Goal: Task Accomplishment & Management: Manage account settings

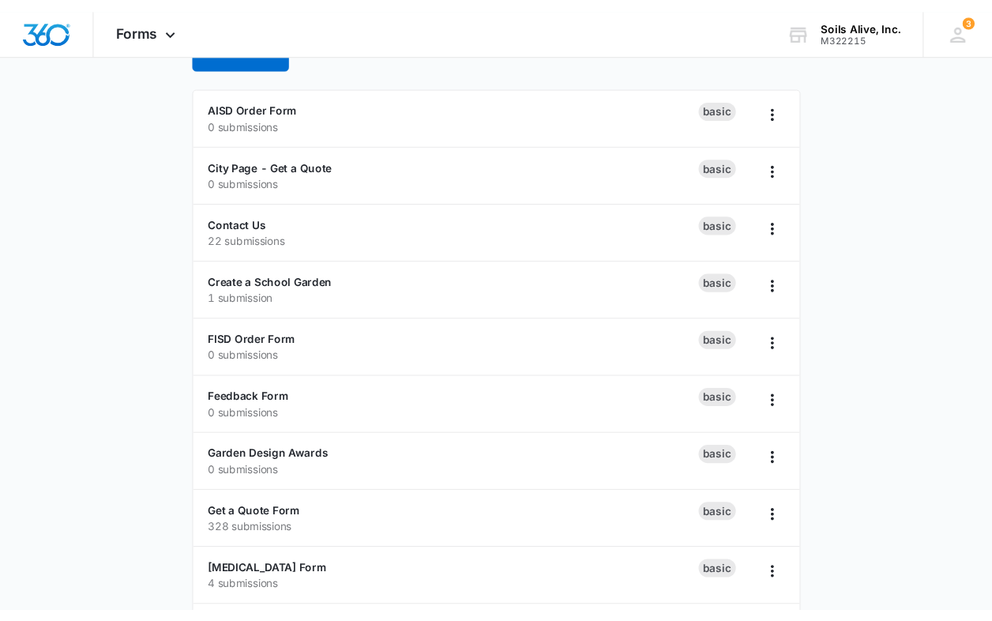
scroll to position [118, 0]
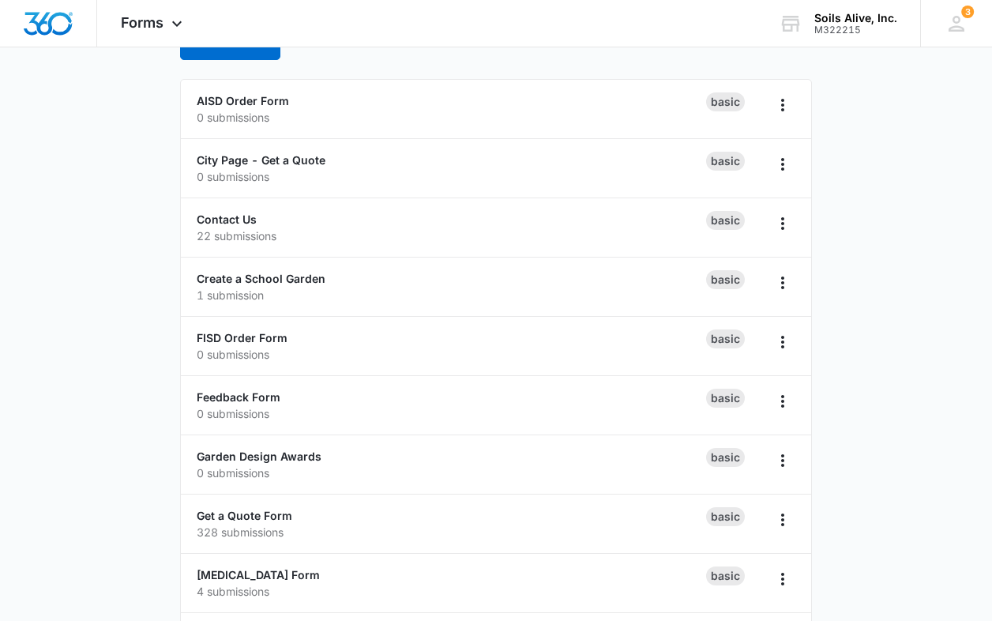
click at [880, 88] on main "Forms Create Form AISD Order Form 0 submissions Basic City Page - Get a Quote 0…" at bounding box center [496, 453] width 992 height 949
click at [887, 162] on main "Forms Create Form AISD Order Form 0 submissions Basic City Page - Get a Quote 0…" at bounding box center [496, 453] width 992 height 949
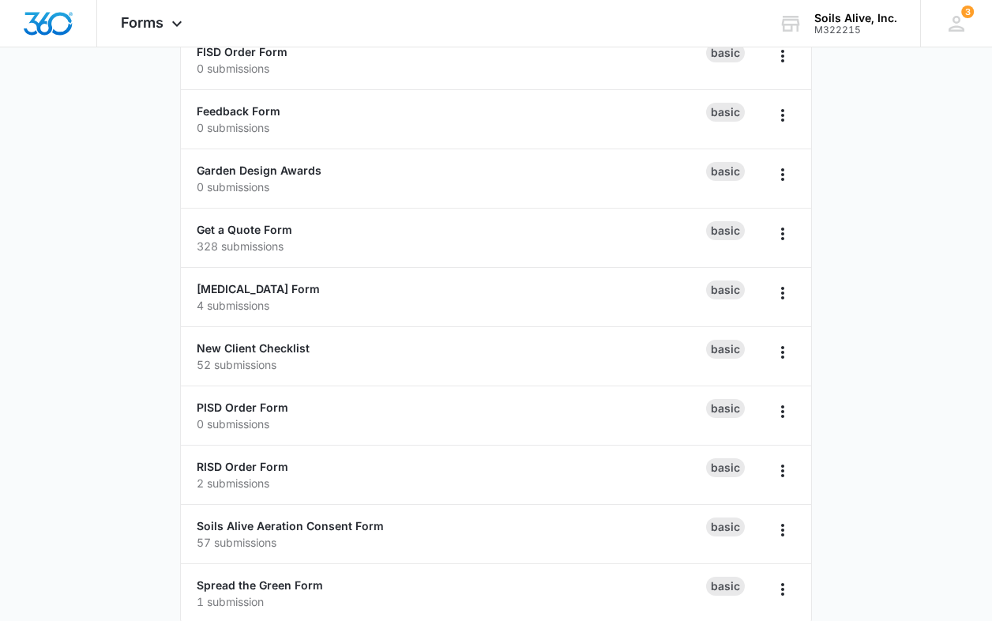
scroll to position [426, 0]
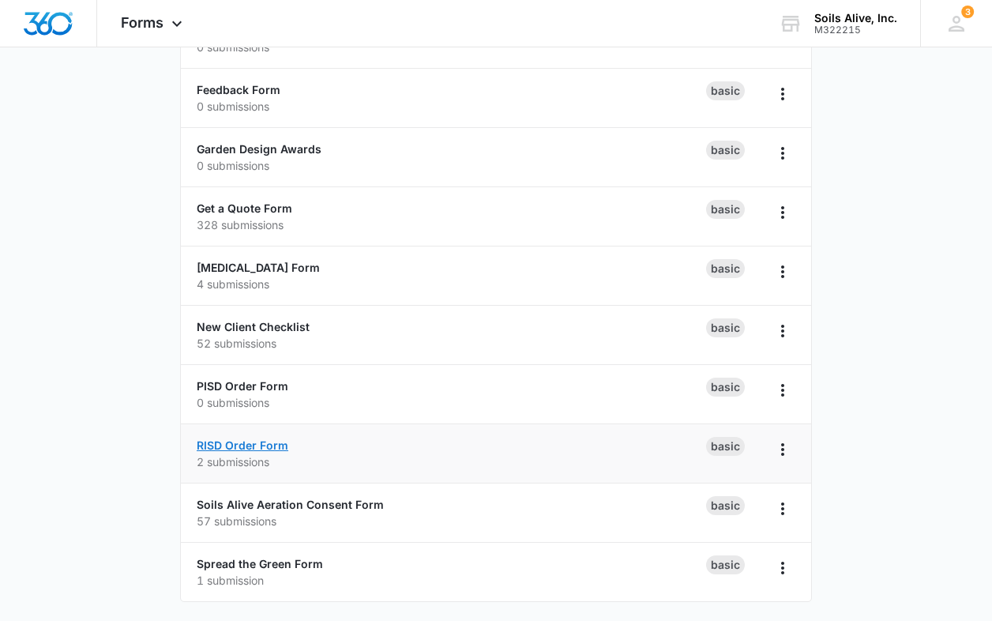
click at [250, 450] on link "RISD Order Form" at bounding box center [243, 444] width 92 height 13
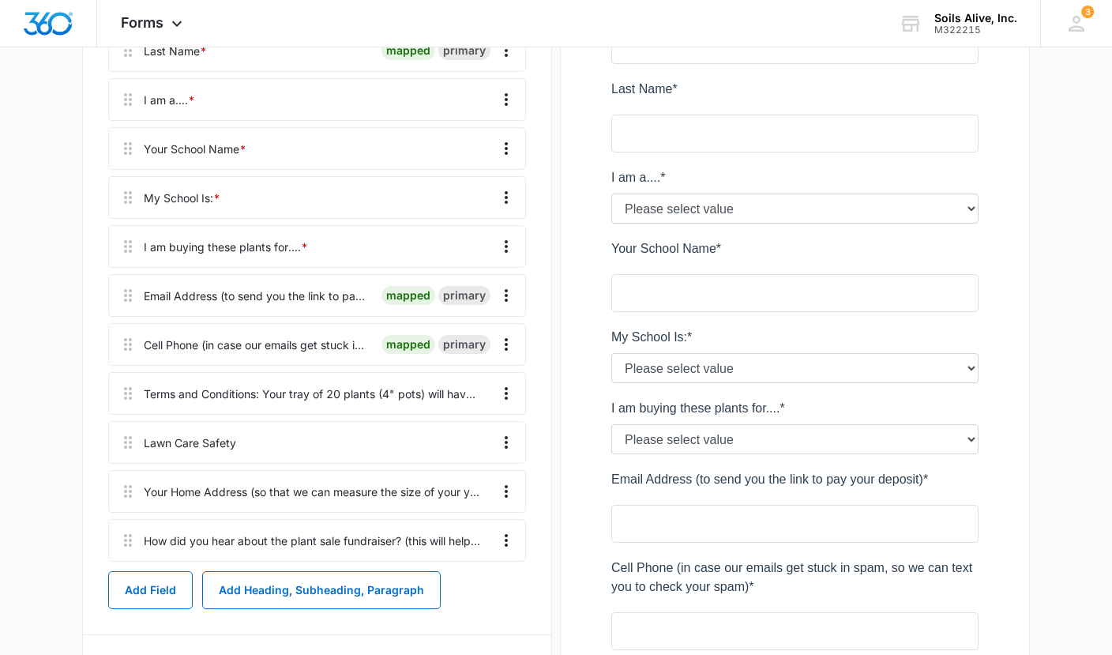
scroll to position [496, 0]
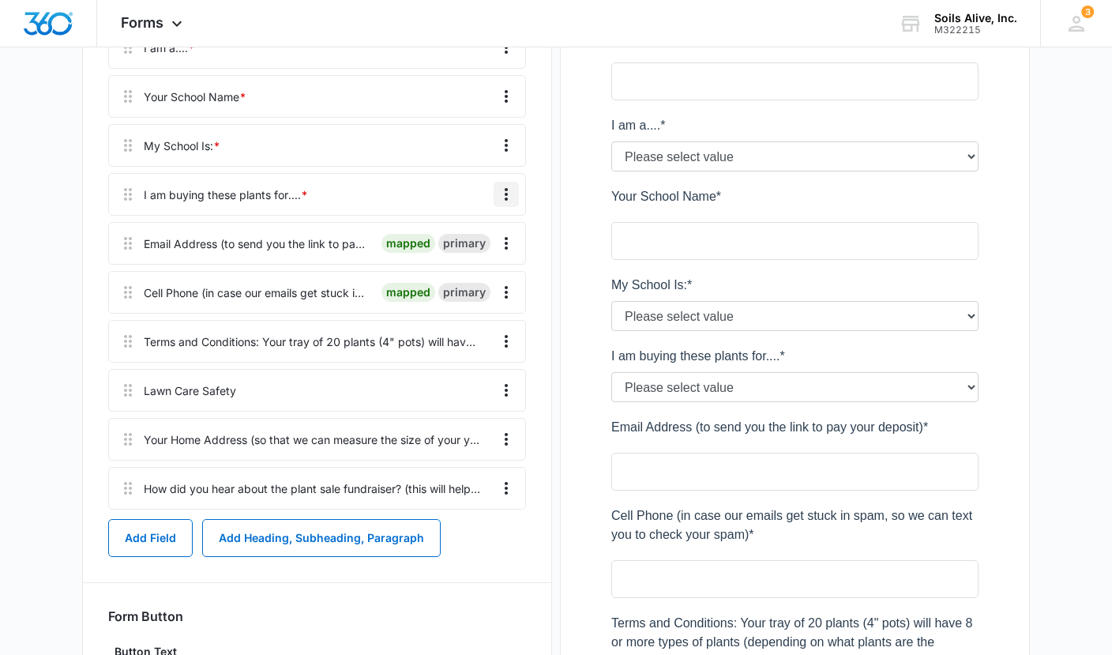
click at [513, 189] on icon "Overflow Menu" at bounding box center [506, 194] width 19 height 19
click at [457, 238] on div "Edit" at bounding box center [463, 238] width 33 height 11
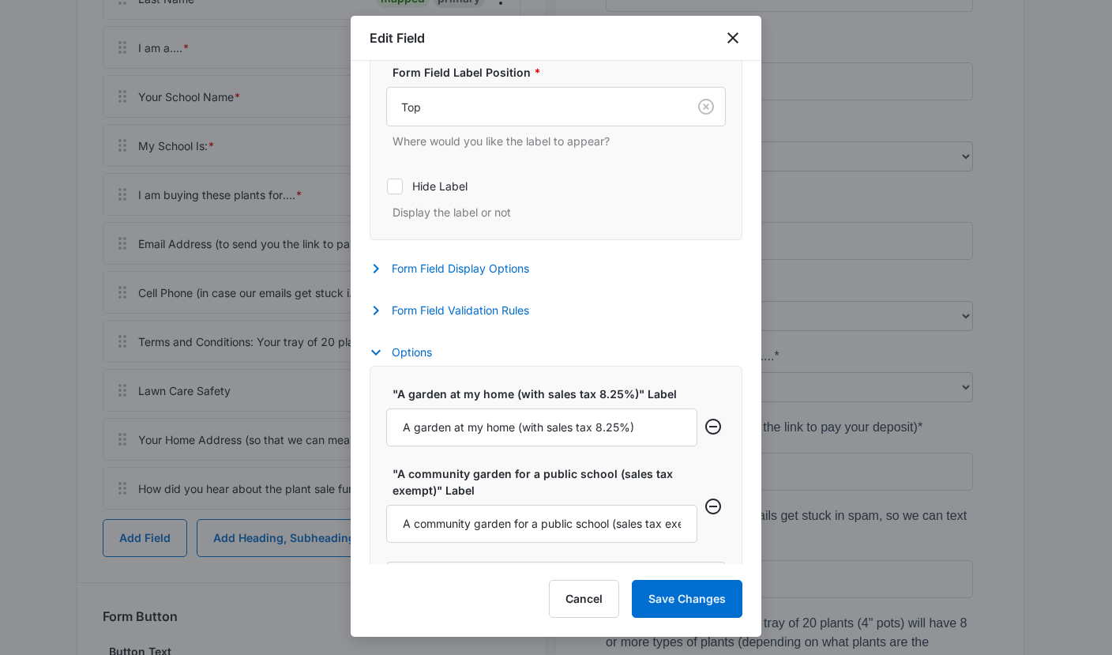
scroll to position [423, 0]
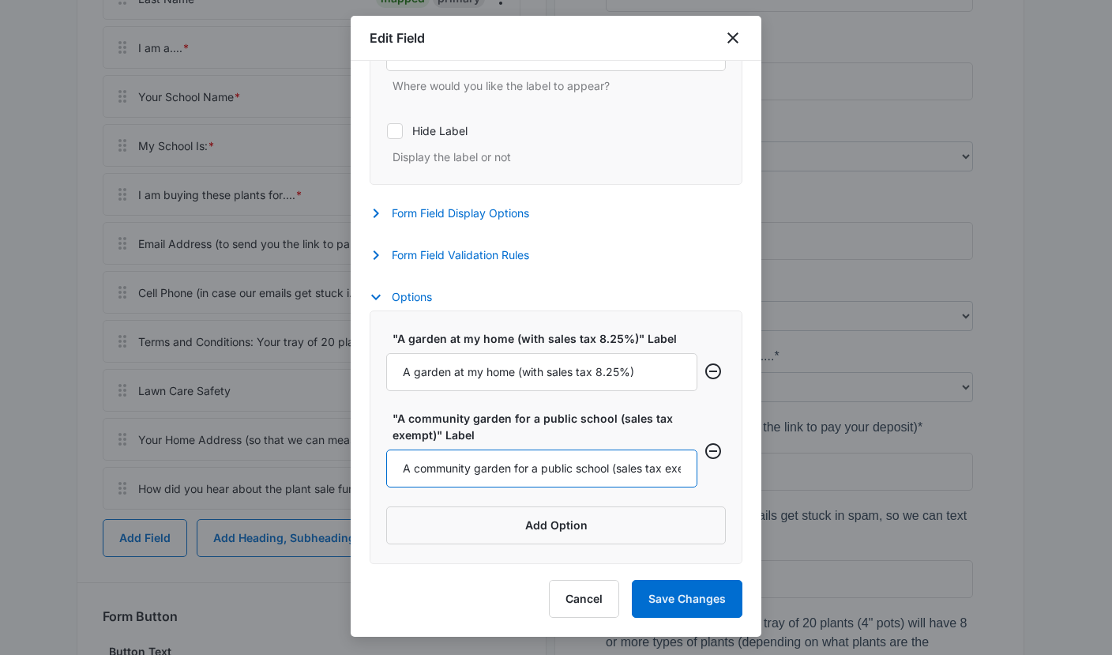
click at [552, 461] on input "A community garden for a public school (sales tax exempt)" at bounding box center [541, 468] width 311 height 38
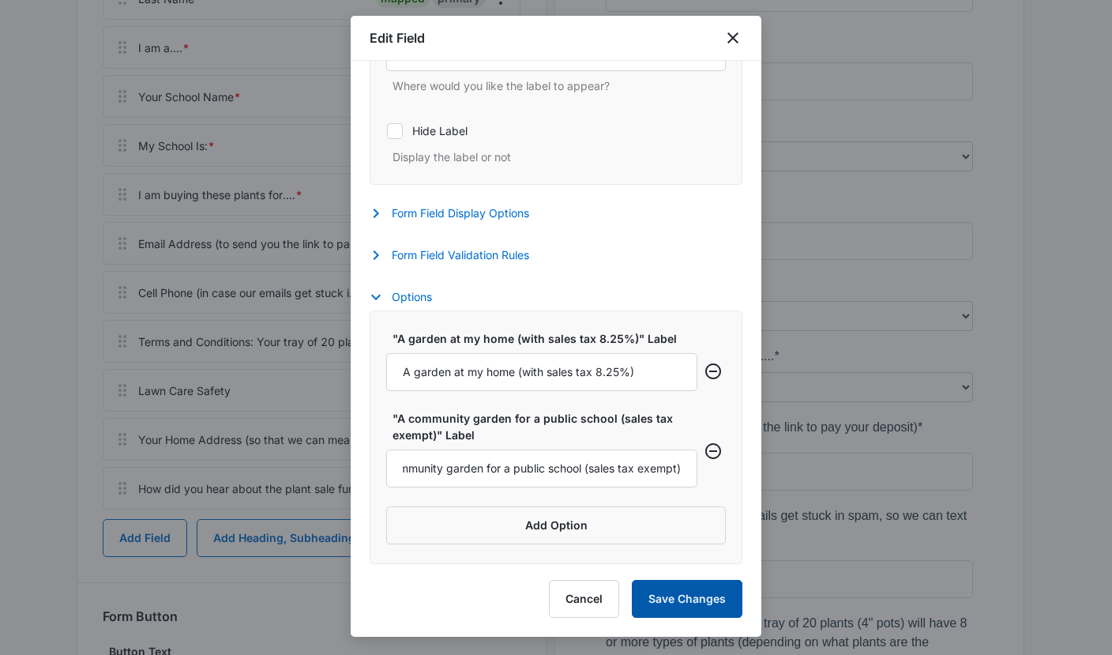
click at [689, 599] on button "Save Changes" at bounding box center [687, 599] width 111 height 38
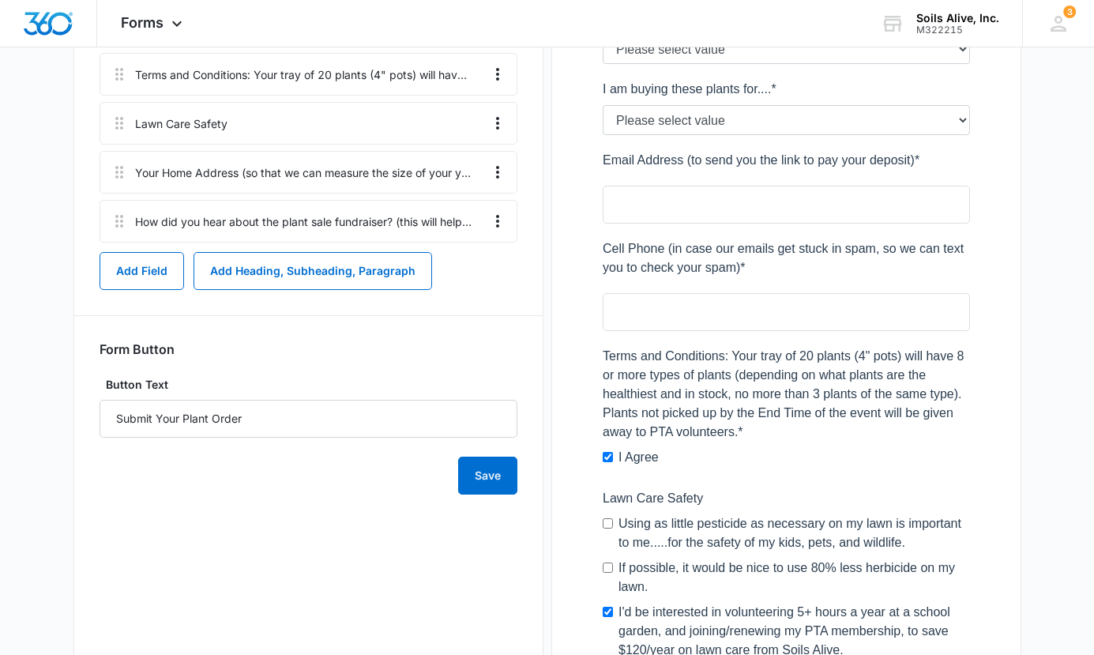
scroll to position [736, 0]
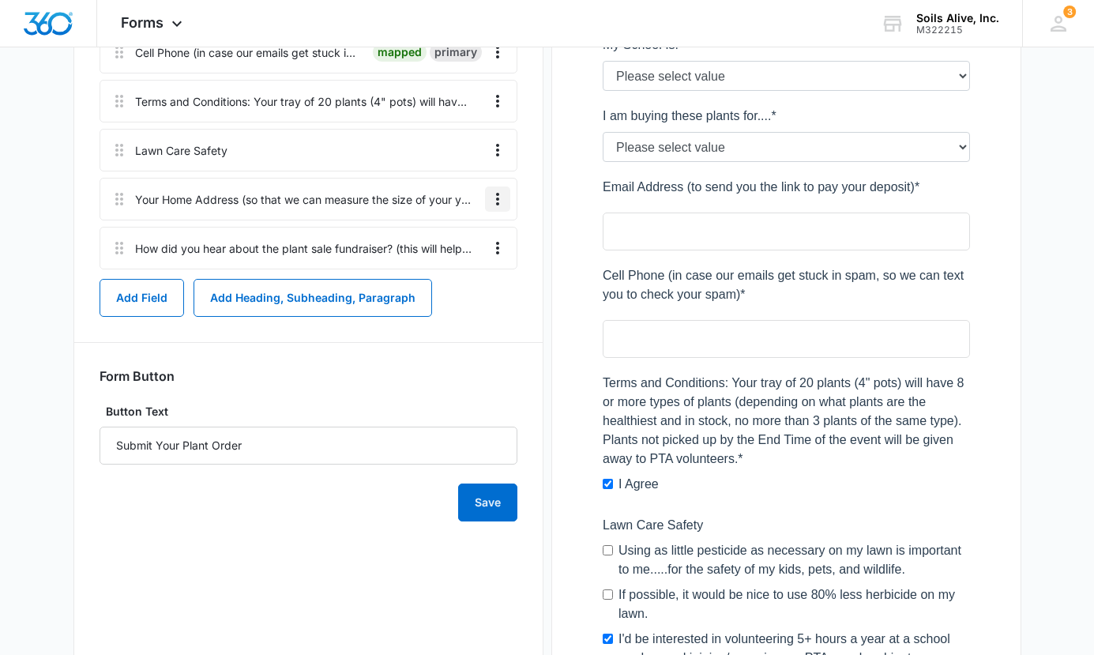
click at [502, 200] on icon "Overflow Menu" at bounding box center [497, 199] width 19 height 19
click at [472, 239] on div "Edit" at bounding box center [454, 243] width 33 height 11
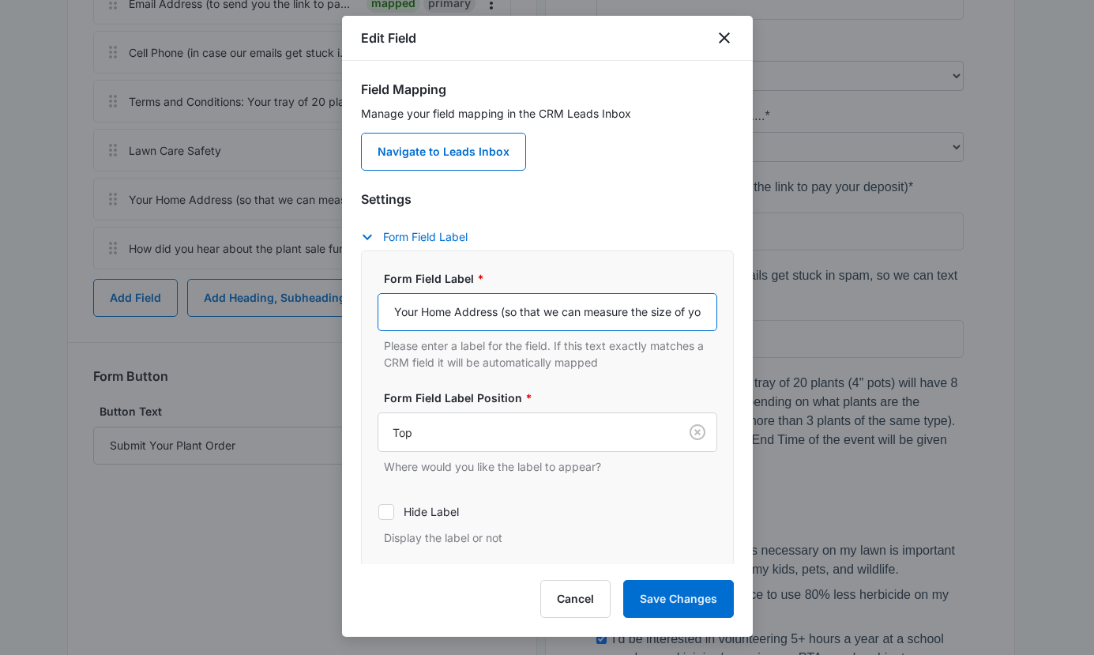
click at [539, 307] on input "Your Home Address (so that we can measure the size of your yard digitally in 5 …" at bounding box center [548, 312] width 340 height 38
click at [613, 312] on input "Your Home Address (if you'd like us to provide a quote t we can measure the siz…" at bounding box center [548, 312] width 340 height 38
click at [598, 310] on input "Your Home Address (if you'd like us to provide a quote for lawn care.....we can…" at bounding box center [548, 312] width 340 height 38
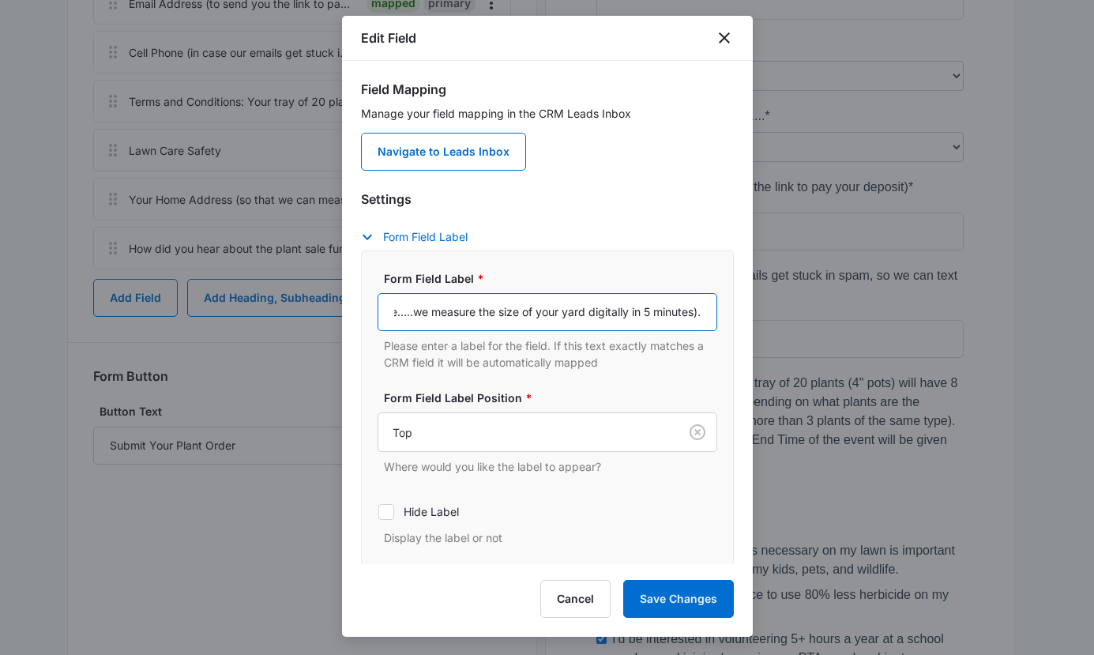
scroll to position [0, 369]
type input "Your Home Address (if you'd like us to provide a quote for lawn care.....we mea…"
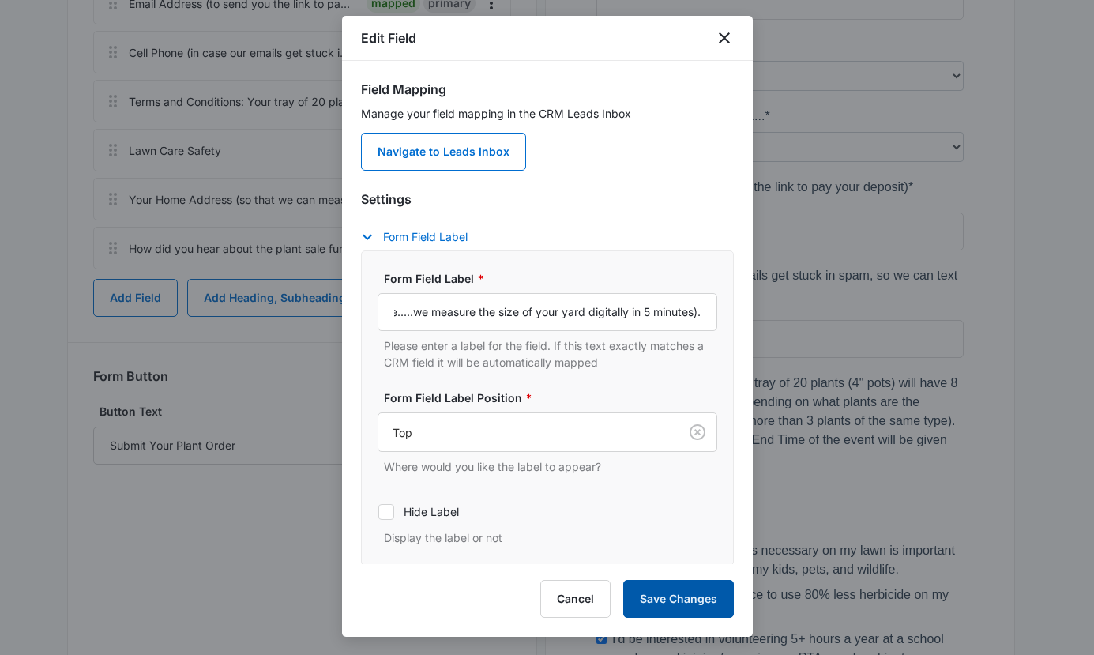
click at [657, 595] on button "Save Changes" at bounding box center [678, 599] width 111 height 38
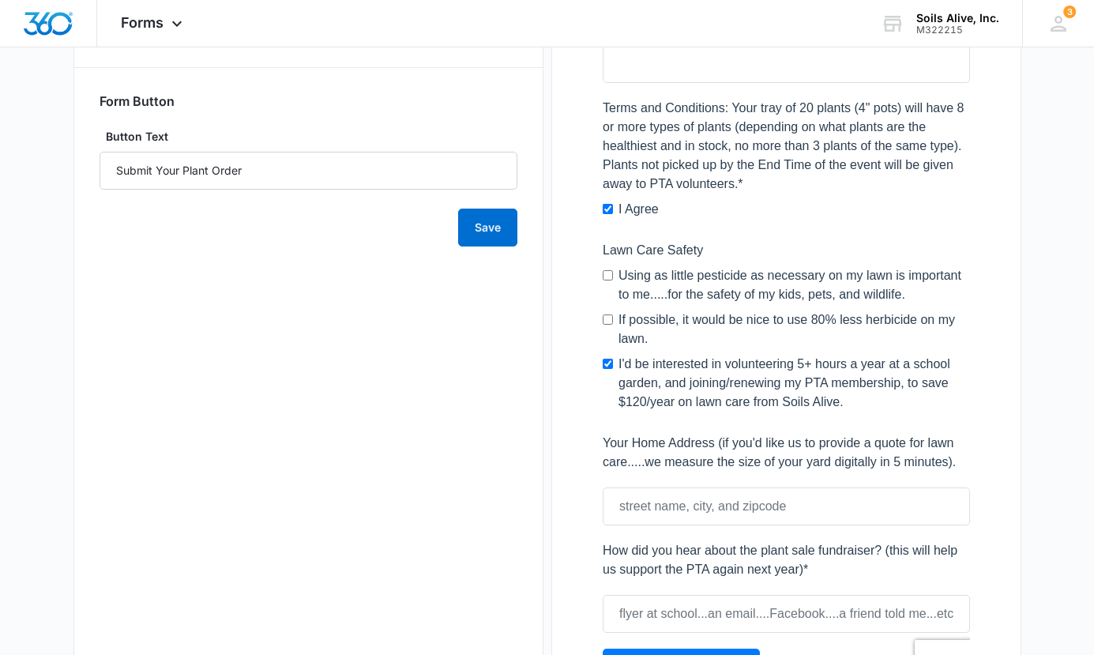
scroll to position [941, 0]
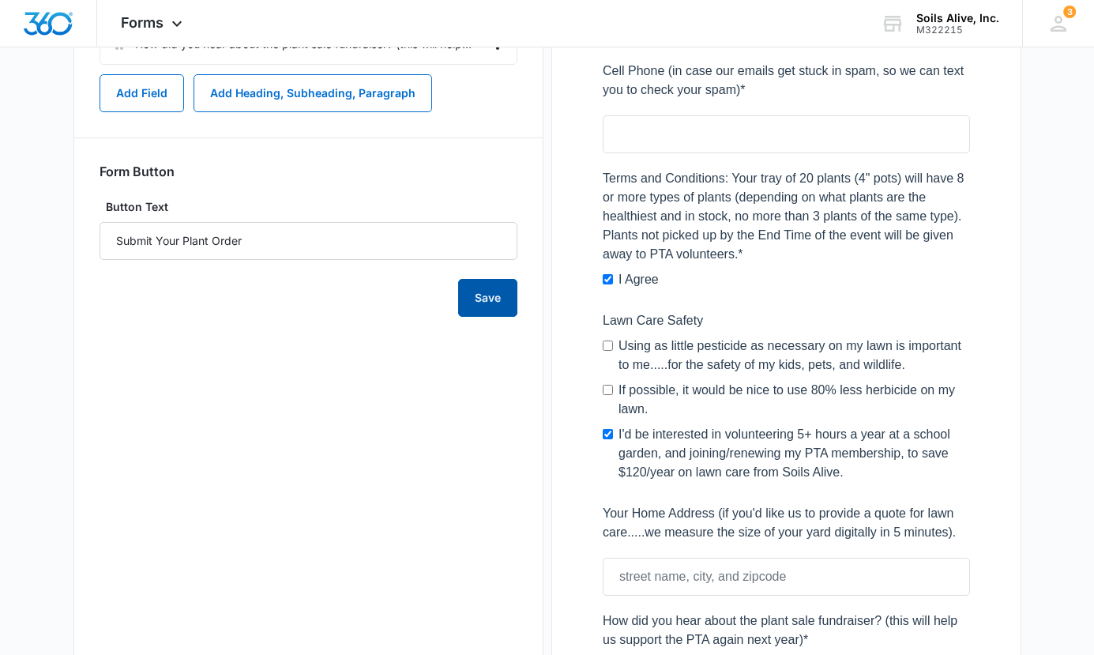
click at [491, 300] on button "Save" at bounding box center [487, 298] width 59 height 38
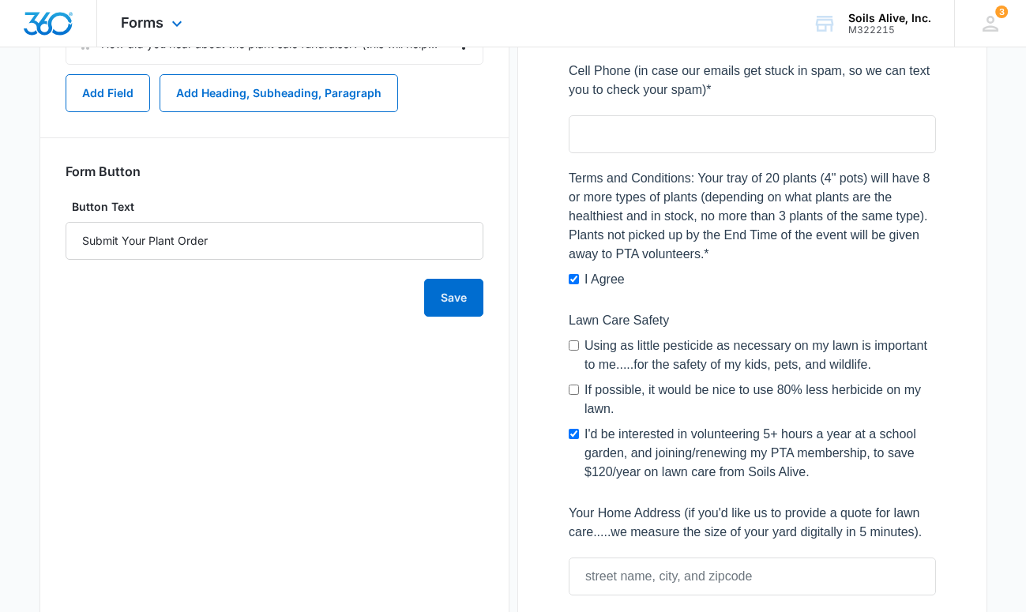
click at [582, 31] on div "Forms Apps Reputation Websites Forms CRM Email Social POS Content Ads Intellige…" at bounding box center [513, 23] width 1026 height 47
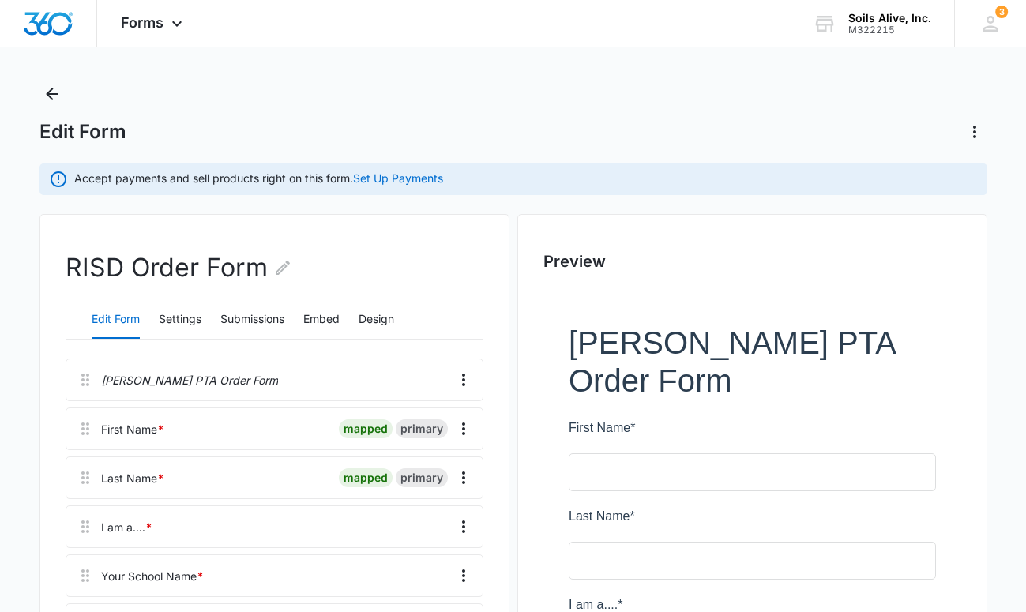
scroll to position [0, 0]
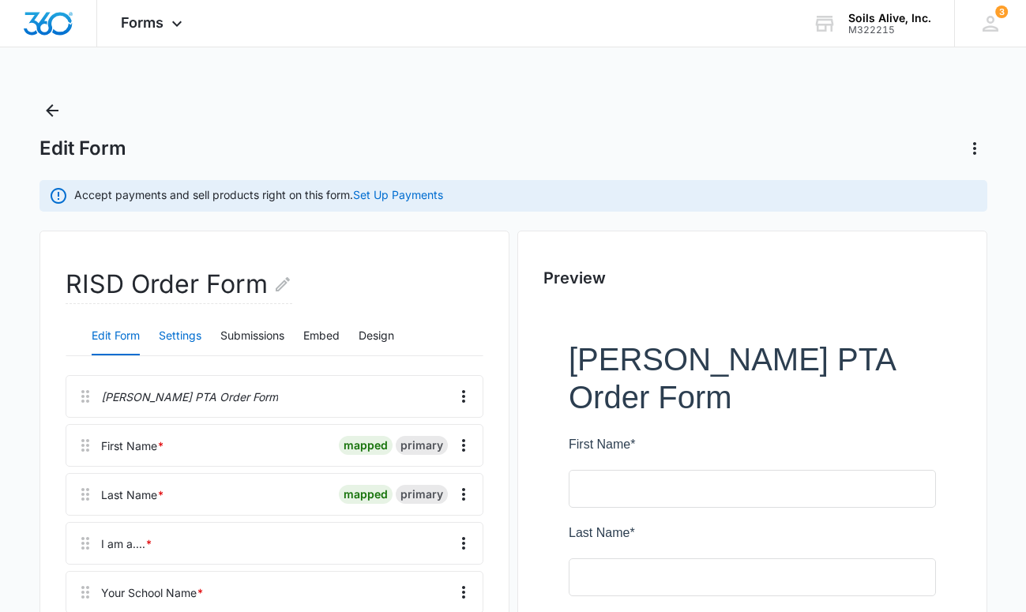
click at [180, 336] on button "Settings" at bounding box center [180, 337] width 43 height 38
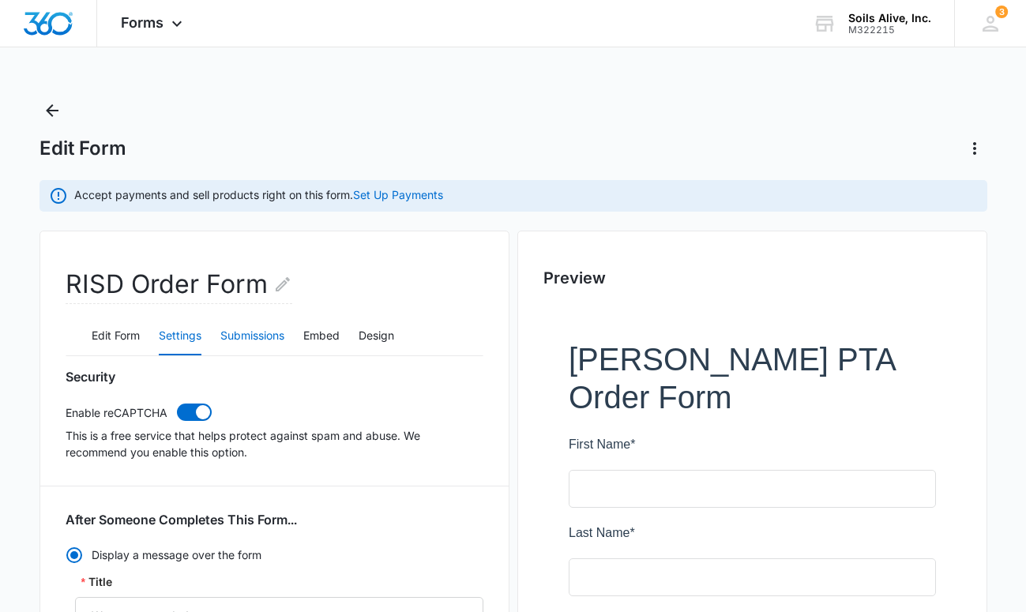
click at [248, 325] on button "Submissions" at bounding box center [252, 337] width 64 height 38
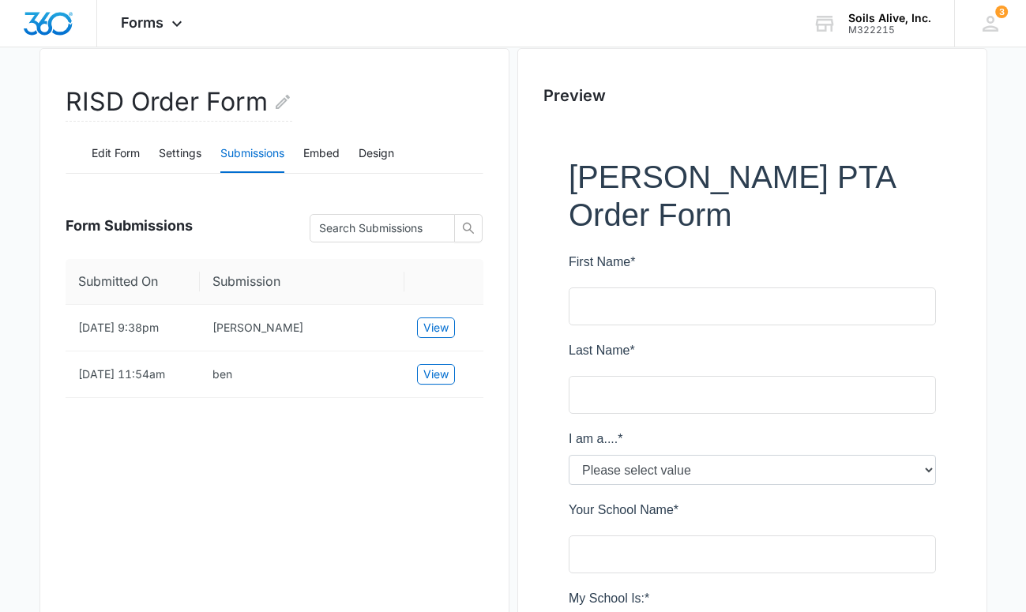
scroll to position [180, 0]
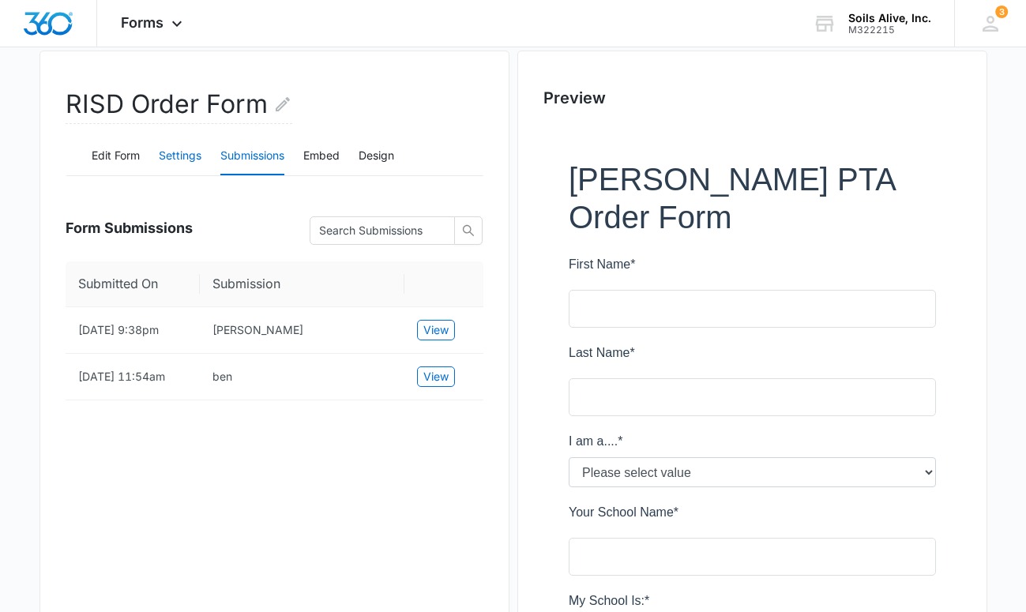
click at [190, 156] on button "Settings" at bounding box center [180, 156] width 43 height 38
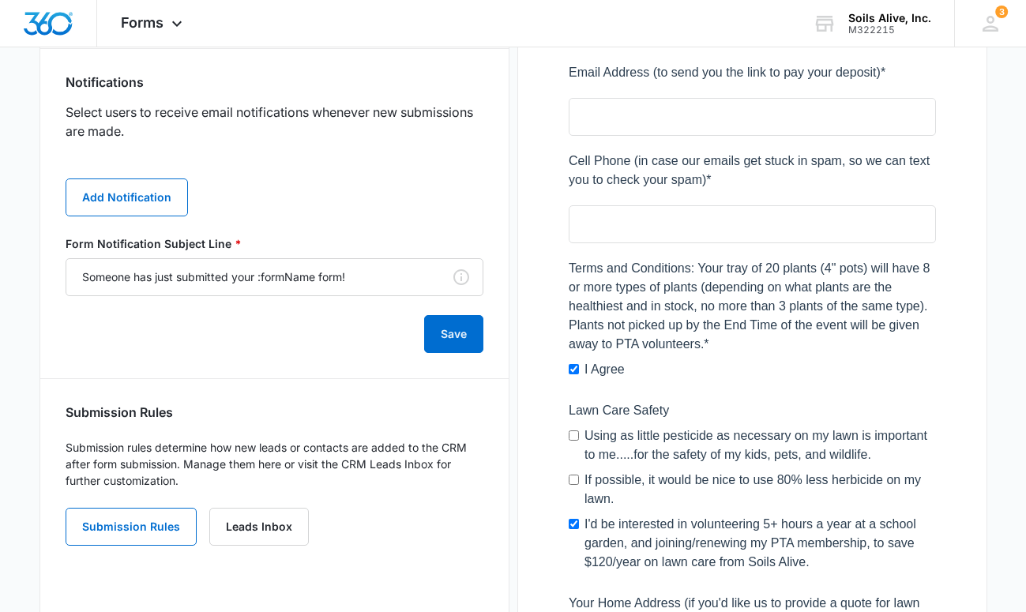
scroll to position [856, 0]
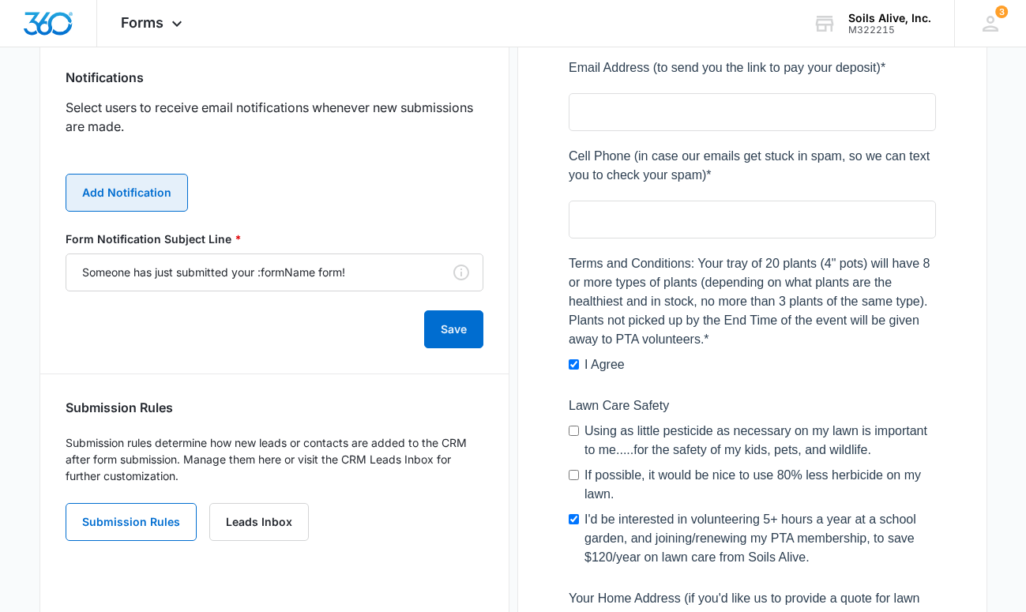
click at [111, 189] on button "Add Notification" at bounding box center [127, 193] width 122 height 38
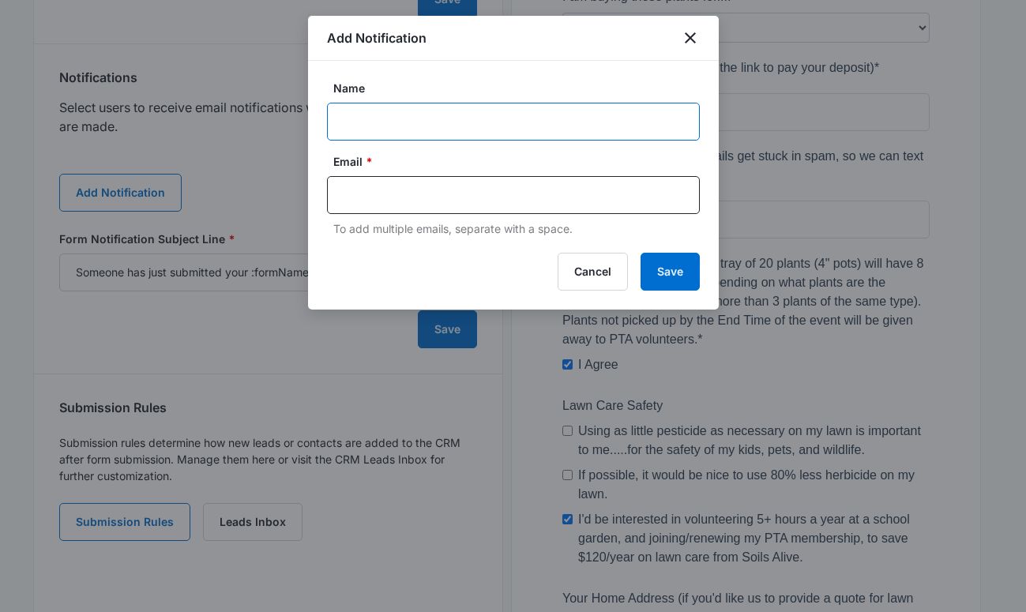
click at [436, 131] on input "Name" at bounding box center [513, 122] width 373 height 38
click at [385, 159] on label "Email *" at bounding box center [519, 161] width 373 height 17
click at [693, 37] on icon "close" at bounding box center [690, 37] width 19 height 19
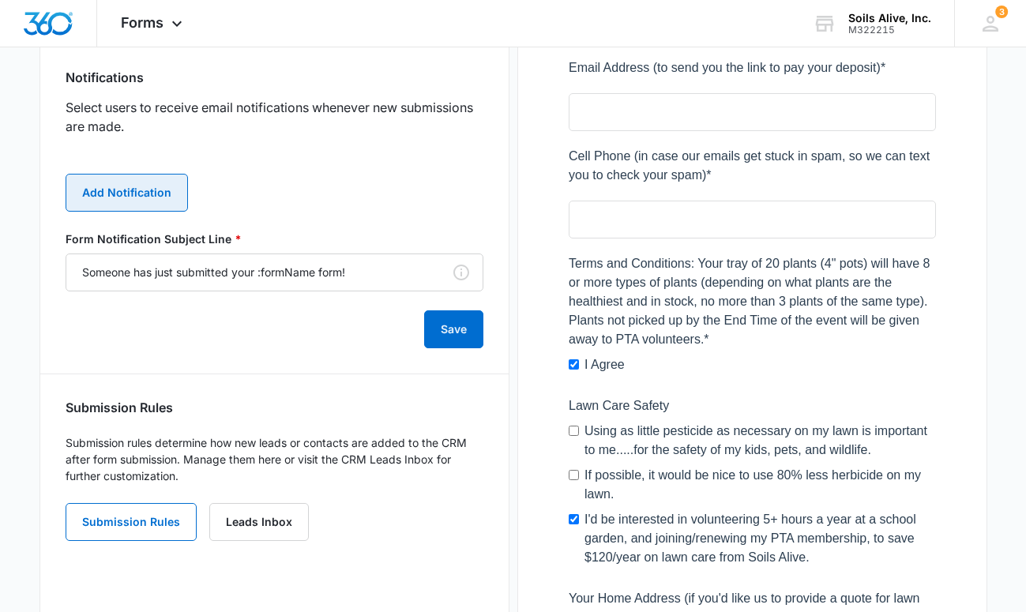
click at [127, 191] on button "Add Notification" at bounding box center [127, 193] width 122 height 38
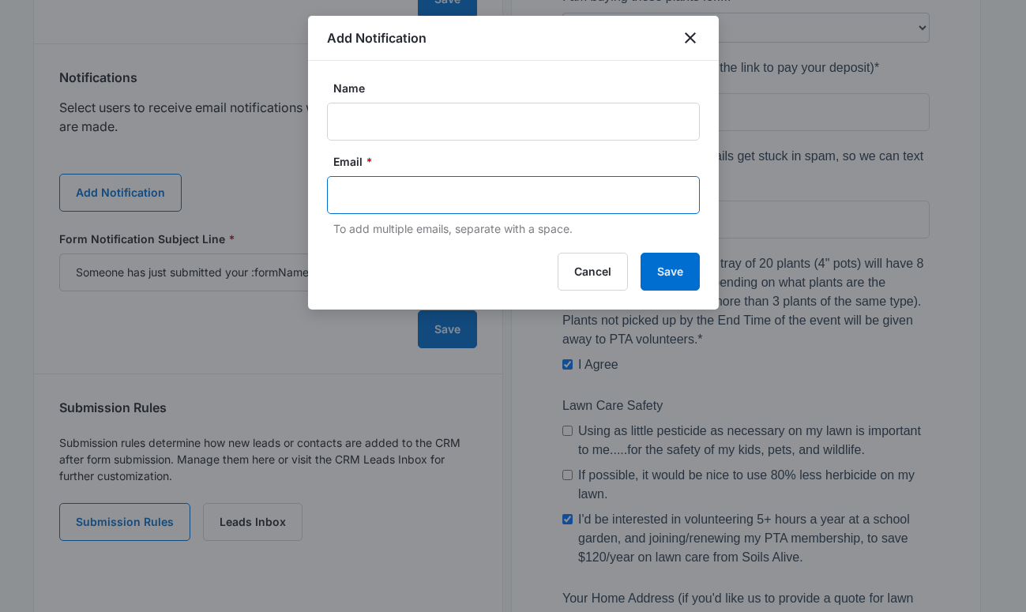
click at [479, 194] on input "text" at bounding box center [515, 195] width 343 height 24
type input "[PERSON_NAME][EMAIL_ADDRESS][DOMAIN_NAME]"
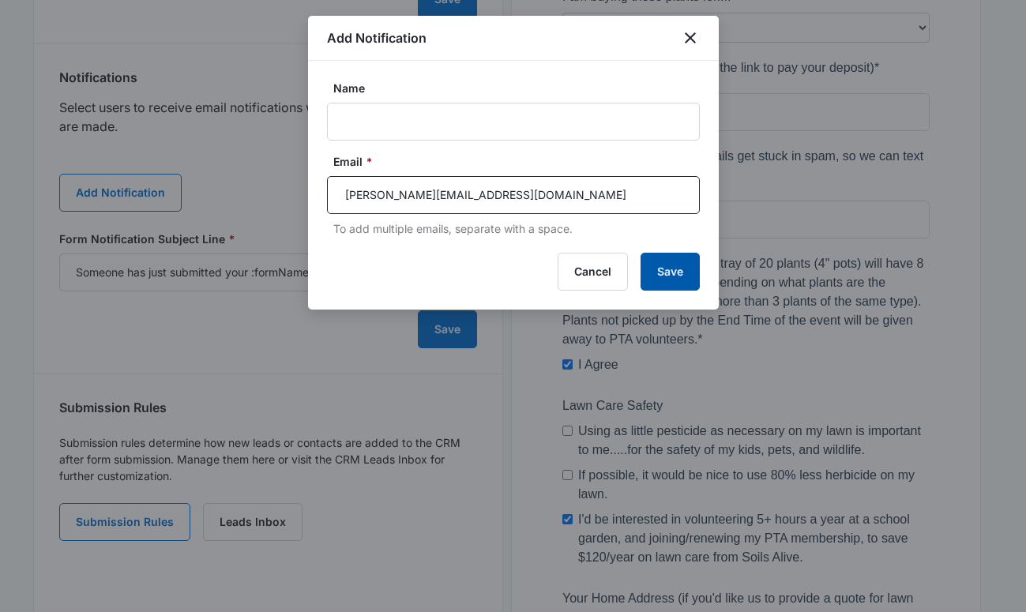
click at [659, 273] on button "Save" at bounding box center [670, 272] width 59 height 38
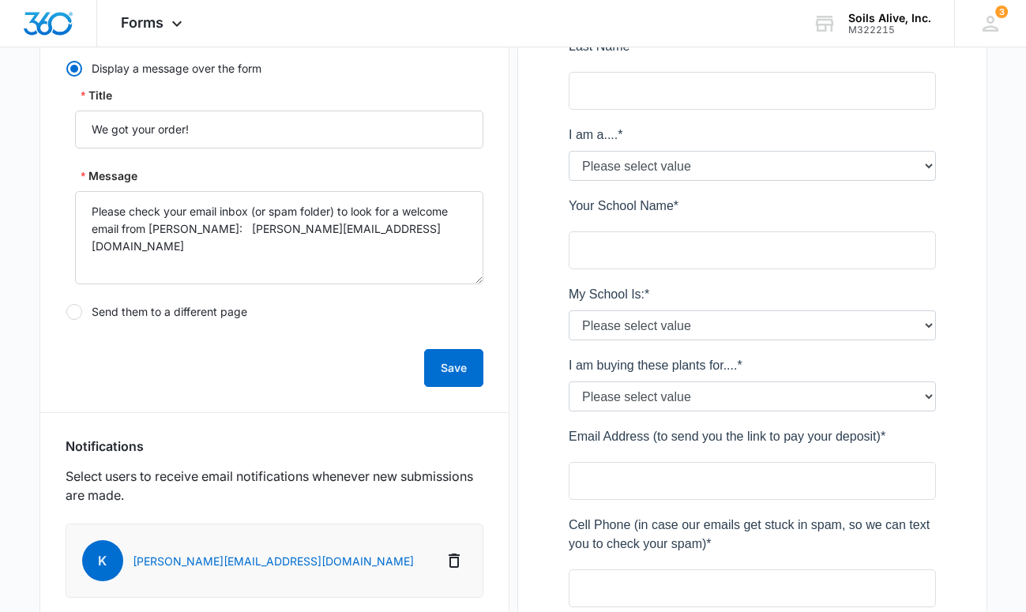
scroll to position [530, 0]
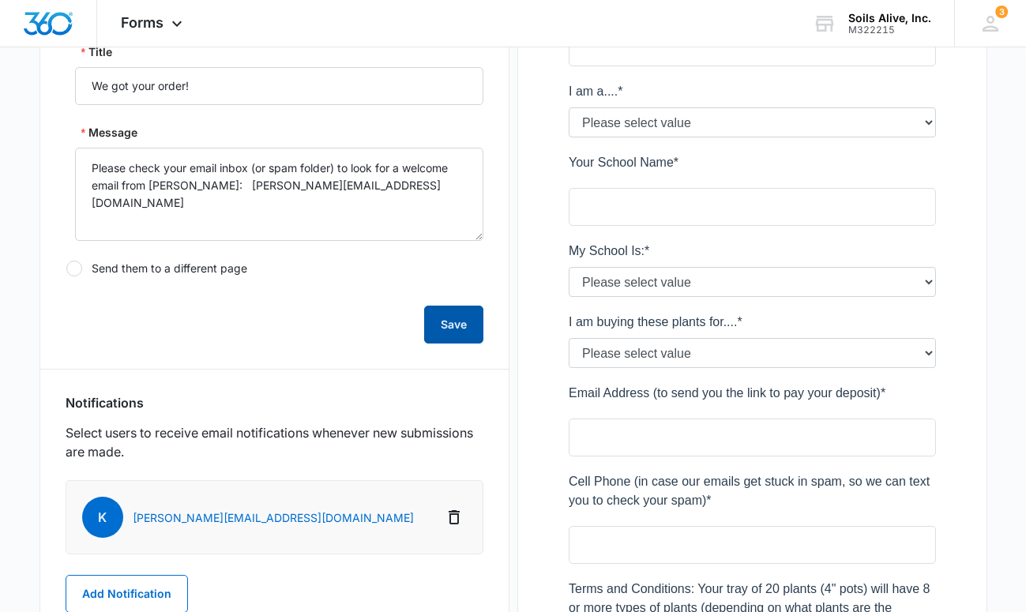
click at [454, 332] on button "Save" at bounding box center [453, 325] width 59 height 38
click at [147, 20] on span "Forms" at bounding box center [142, 22] width 43 height 17
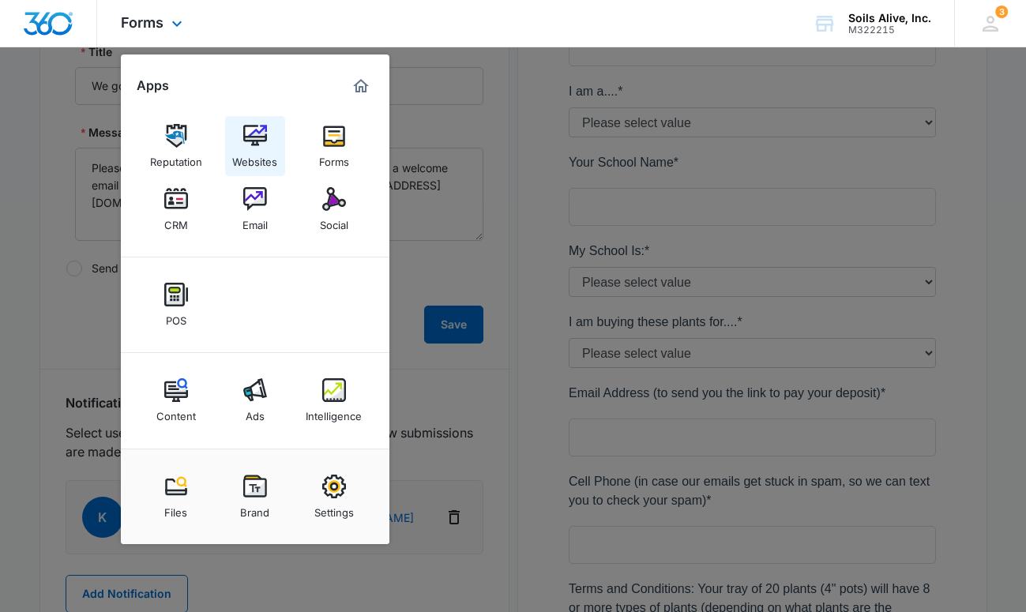
click at [264, 146] on img at bounding box center [255, 136] width 24 height 24
